Goal: Task Accomplishment & Management: Manage account settings

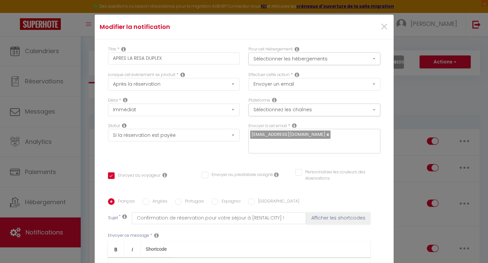
select select "3619"
select select "if_booking_is_paid"
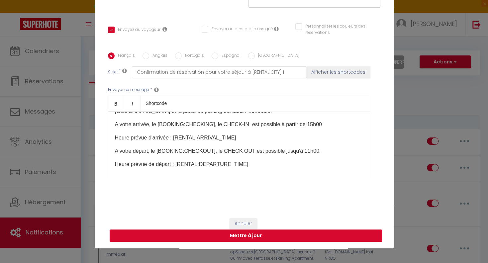
click at [235, 234] on button "Mettre à jour" at bounding box center [246, 236] width 272 height 13
checkbox input "true"
checkbox input "false"
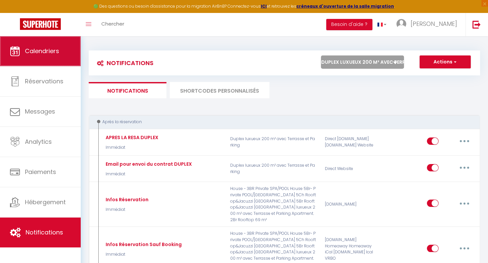
click at [41, 54] on span "Calendriers" at bounding box center [42, 51] width 34 height 8
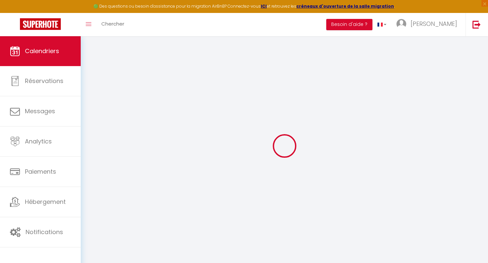
select select
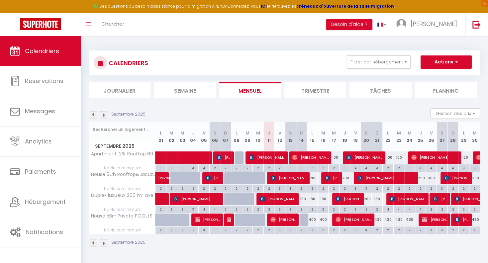
click at [377, 178] on span "[PERSON_NAME]" at bounding box center [386, 178] width 58 height 13
select select "OK"
select select "KO"
select select "0"
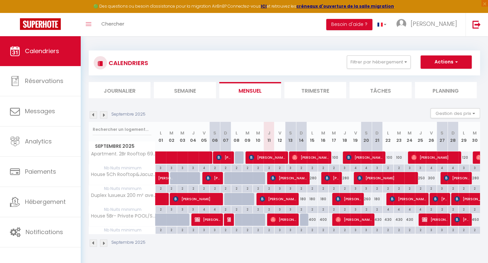
select select "1"
select select
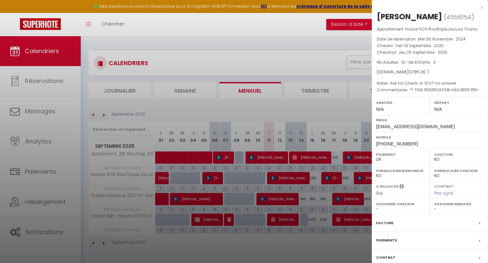
click at [482, 8] on div "x" at bounding box center [427, 7] width 111 height 8
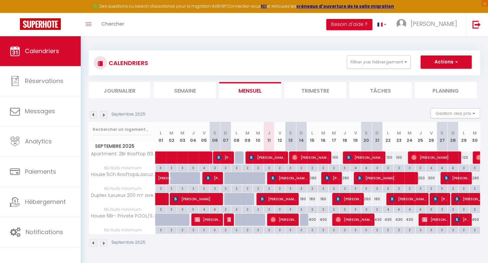
click at [350, 197] on span "[PERSON_NAME]" at bounding box center [349, 199] width 26 height 13
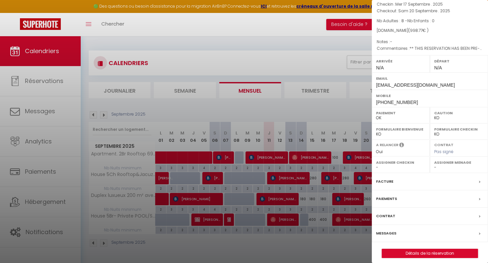
scroll to position [52, 0]
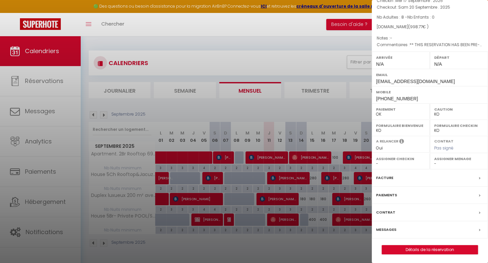
click at [383, 230] on label "Messages" at bounding box center [386, 229] width 20 height 7
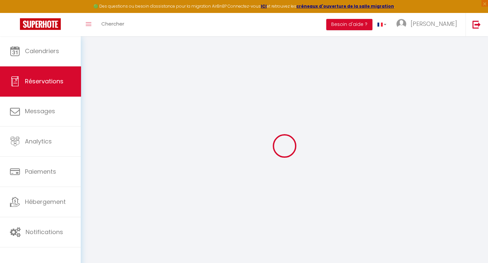
select select
checkbox input "false"
select select
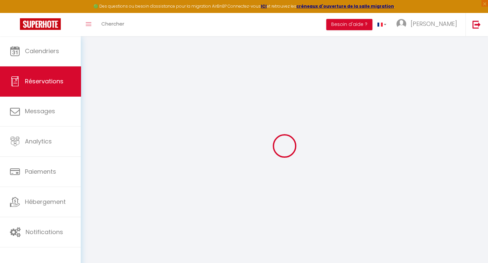
checkbox input "false"
type textarea "** THIS RESERVATION HAS BEEN PRE-PAID ** BOOKING NOTE : Payment charge is EUR 1…"
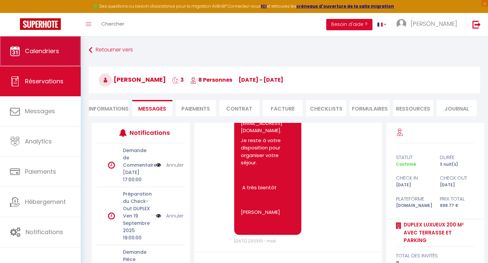
click at [42, 53] on span "Calendriers" at bounding box center [42, 51] width 34 height 8
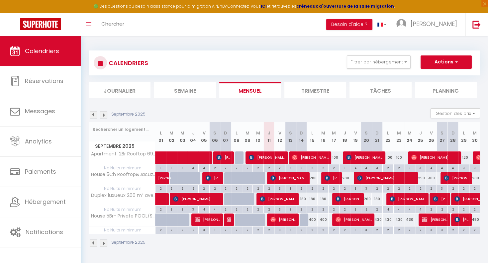
click at [349, 220] on span "[PERSON_NAME]" at bounding box center [354, 219] width 37 height 13
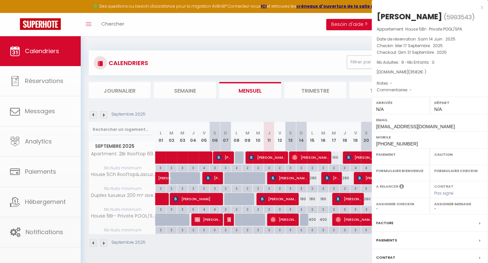
select select "OK"
select select "KO"
select select "0"
select select "1"
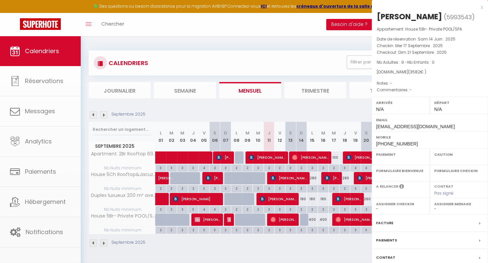
select select
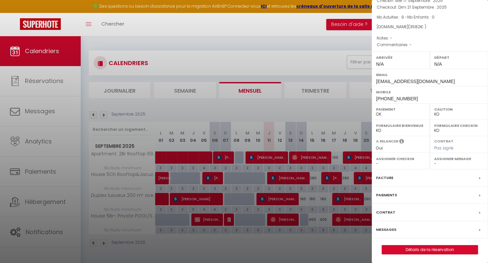
scroll to position [12, 0]
